Goal: Task Accomplishment & Management: Manage account settings

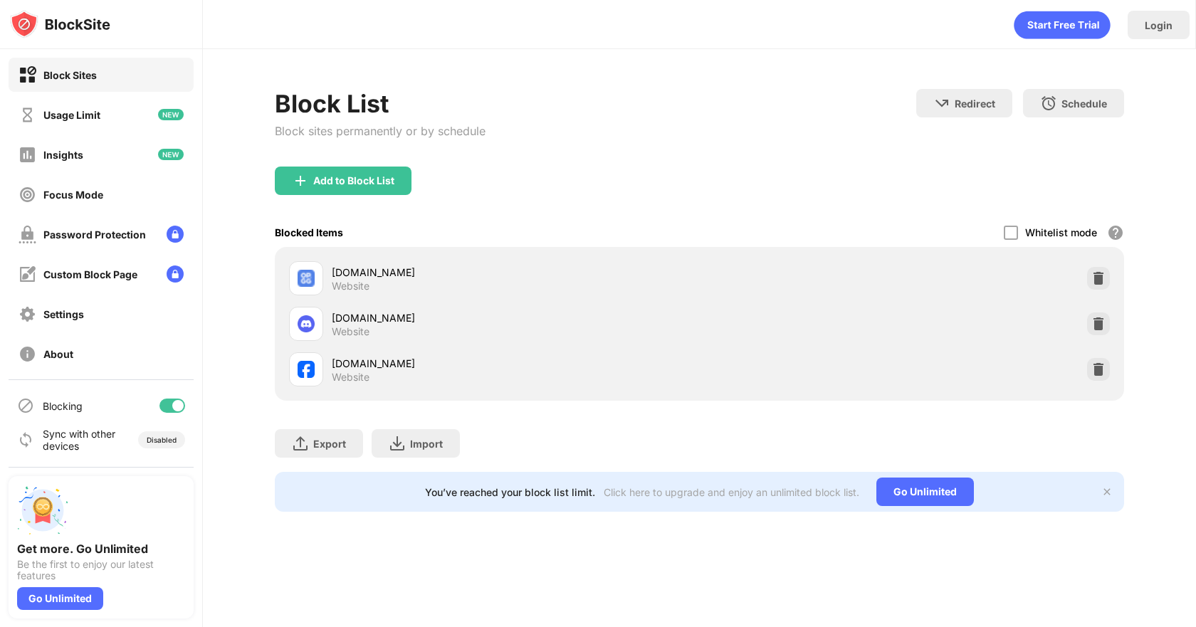
click at [1090, 370] on div at bounding box center [1098, 369] width 23 height 23
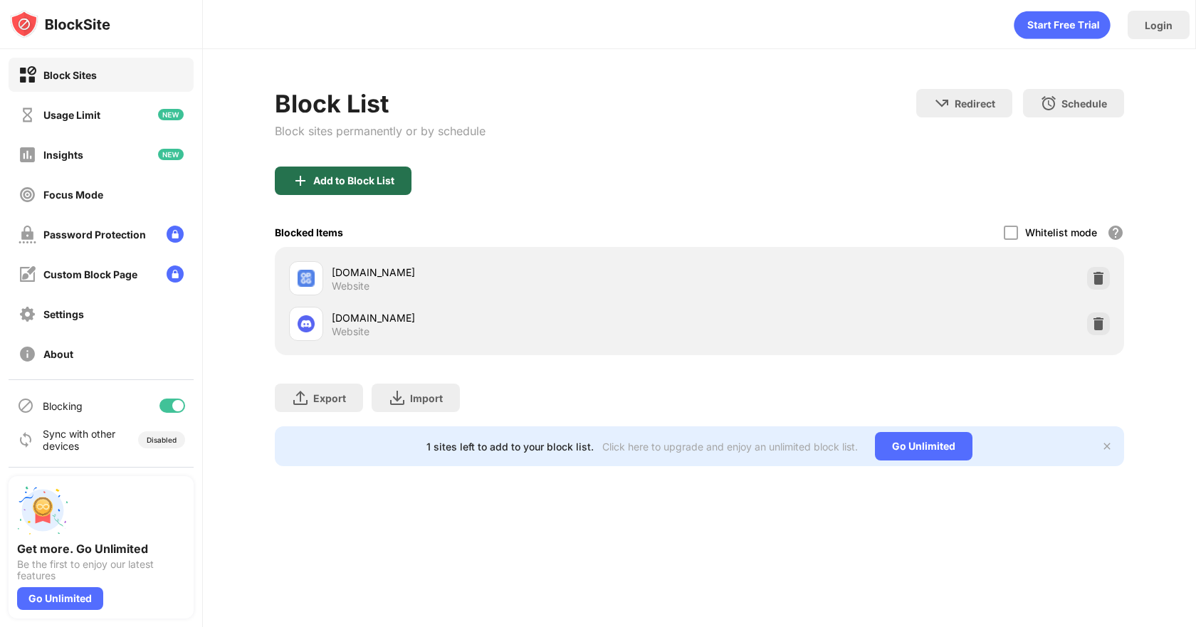
click at [399, 177] on div "Add to Block List" at bounding box center [343, 181] width 137 height 28
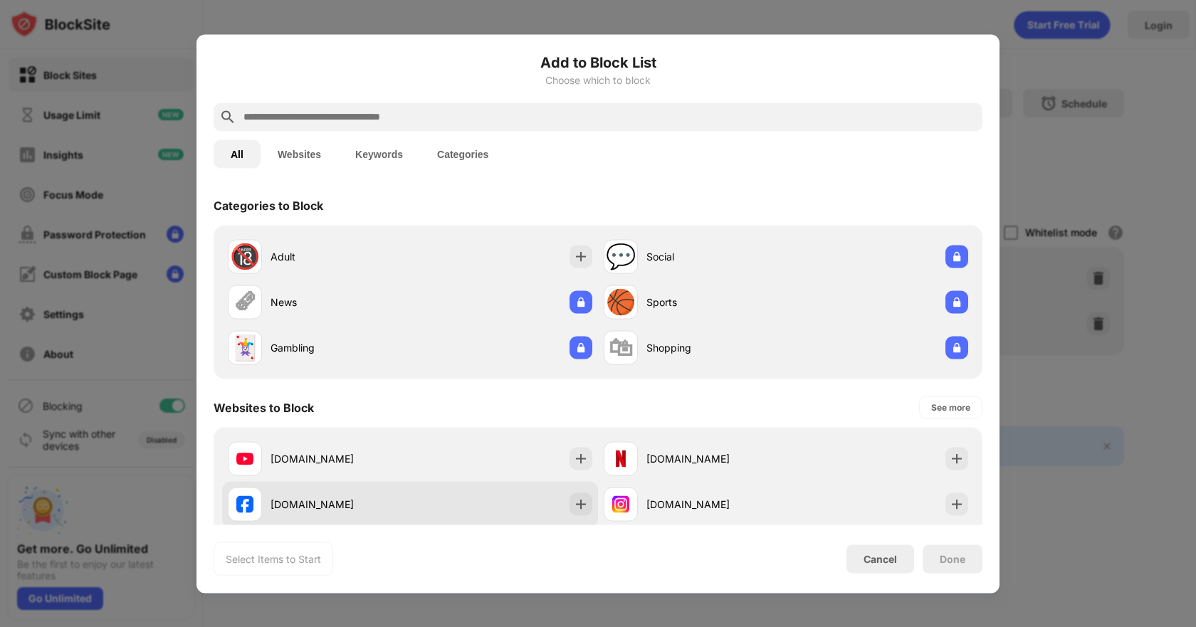
click at [389, 503] on div "[DOMAIN_NAME]" at bounding box center [341, 504] width 140 height 15
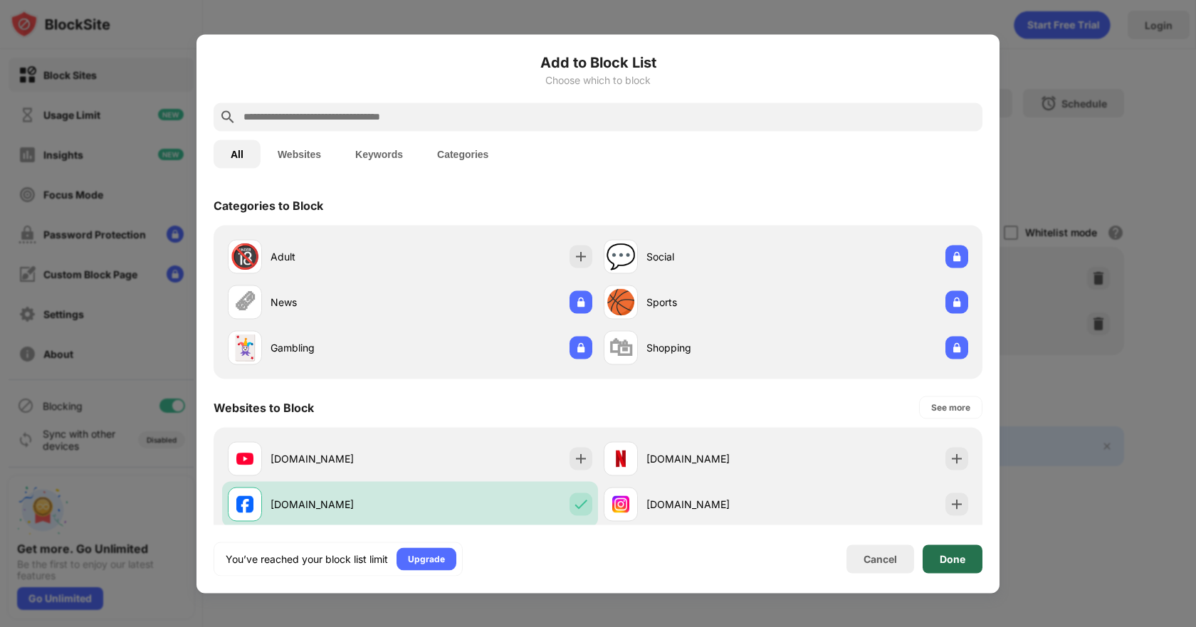
click at [949, 568] on div "Done" at bounding box center [953, 559] width 60 height 28
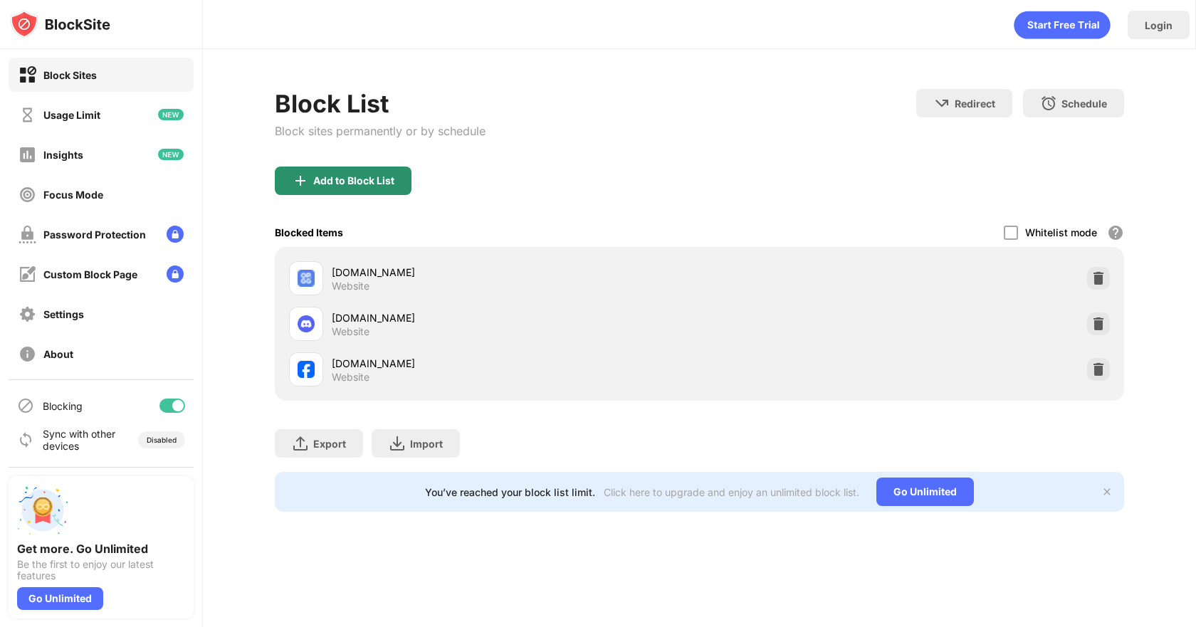
click at [349, 179] on div "Add to Block List" at bounding box center [353, 180] width 81 height 11
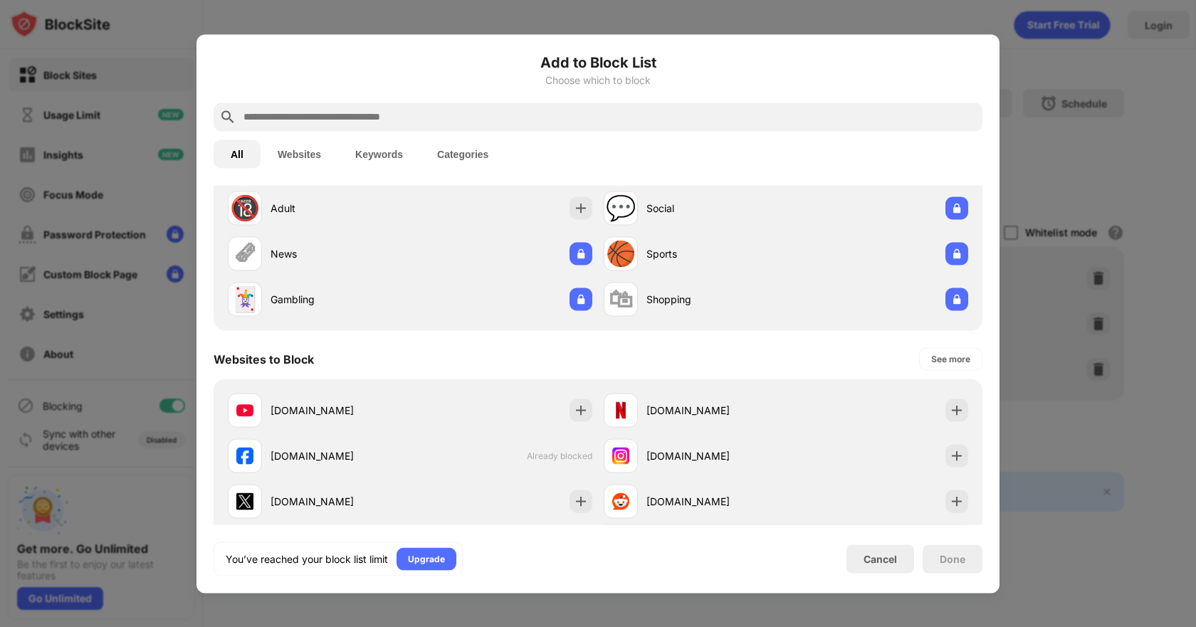
scroll to position [142, 0]
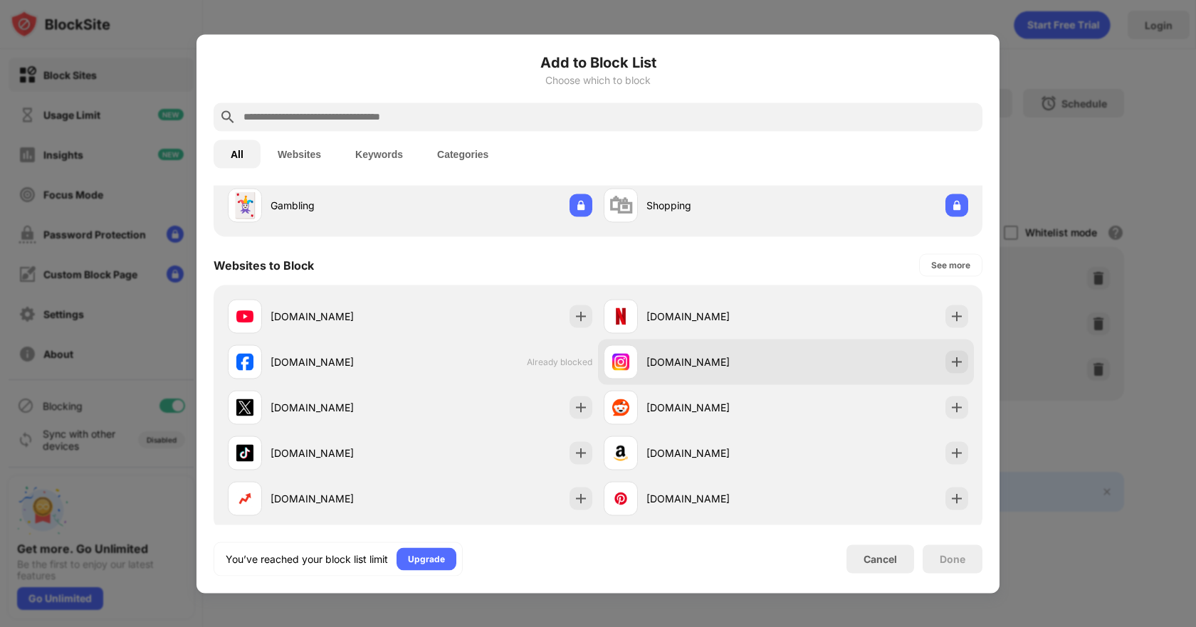
click at [690, 362] on div "[DOMAIN_NAME]" at bounding box center [716, 362] width 140 height 15
click at [950, 367] on img at bounding box center [957, 362] width 14 height 14
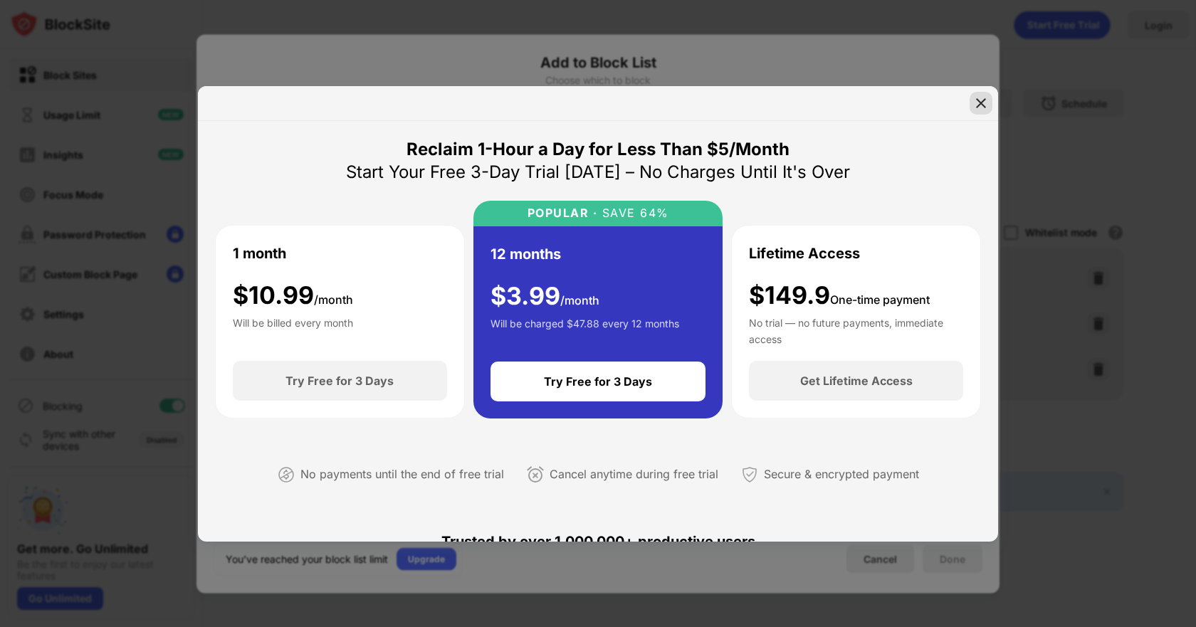
click at [981, 110] on img at bounding box center [981, 103] width 14 height 14
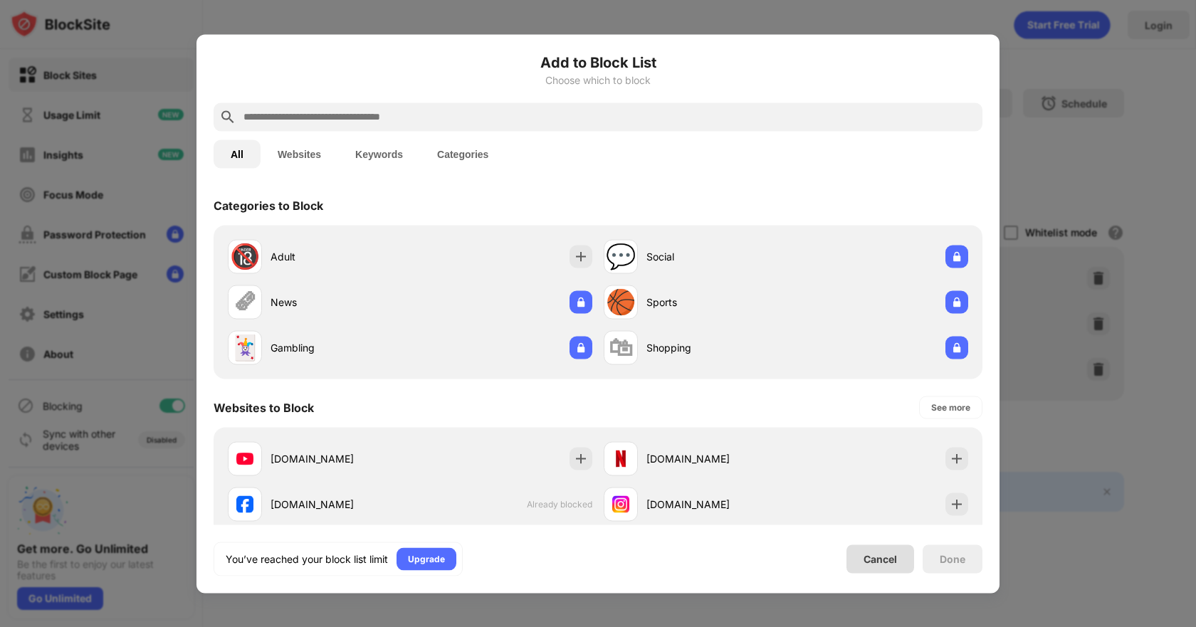
click at [886, 557] on div "Cancel" at bounding box center [880, 559] width 33 height 12
